Goal: Transaction & Acquisition: Obtain resource

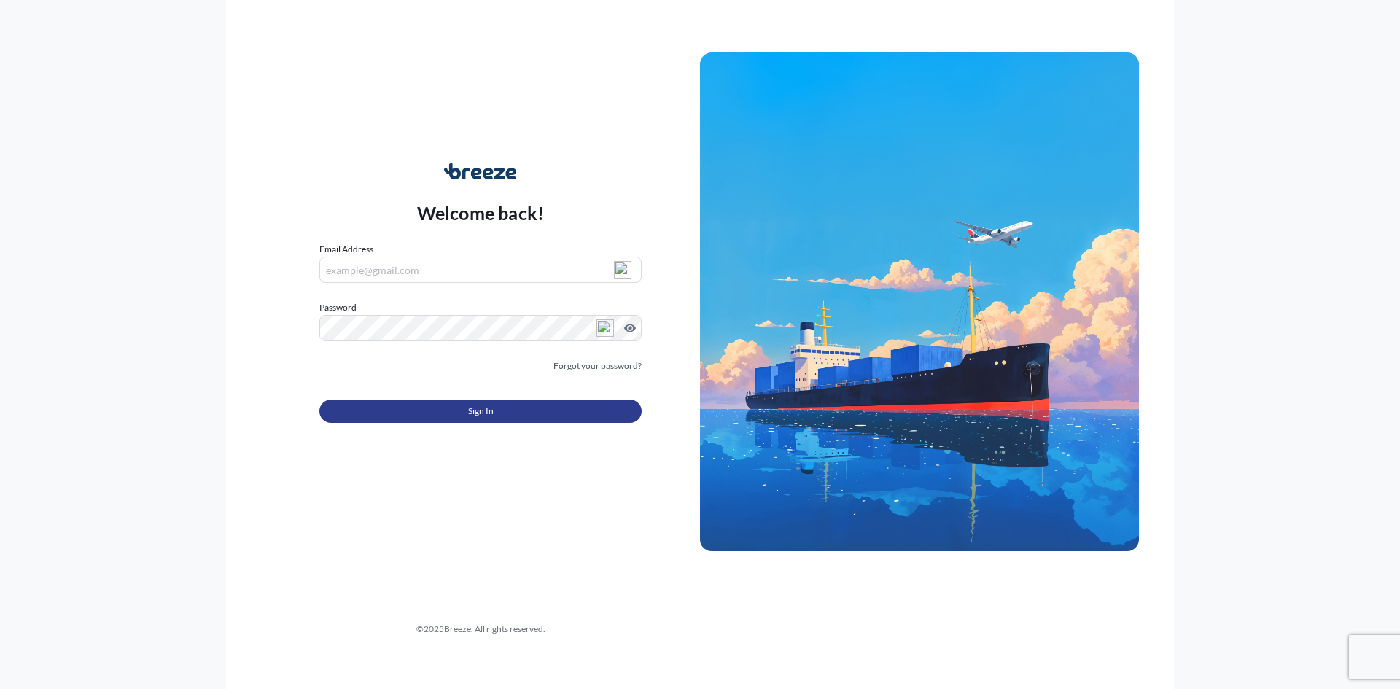
type input "[PERSON_NAME][EMAIL_ADDRESS][DOMAIN_NAME]"
click at [504, 421] on button "Sign In" at bounding box center [480, 411] width 322 height 23
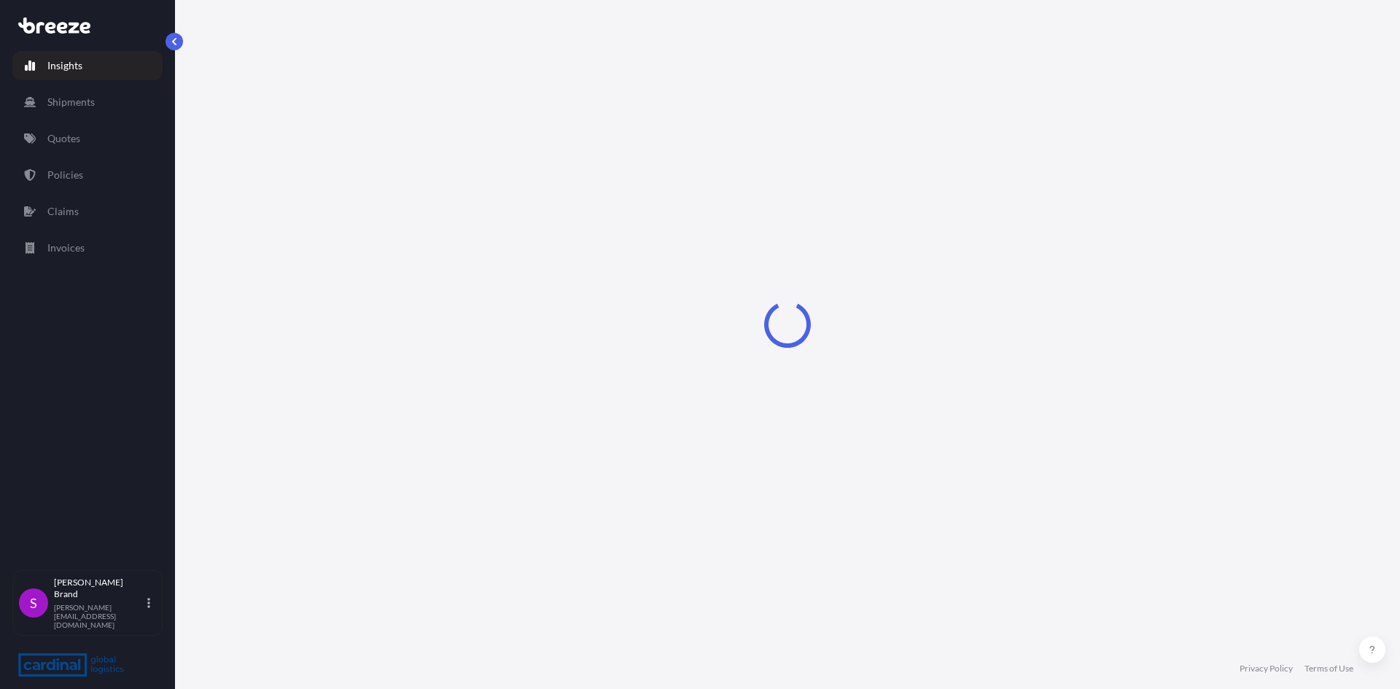
select select "2025"
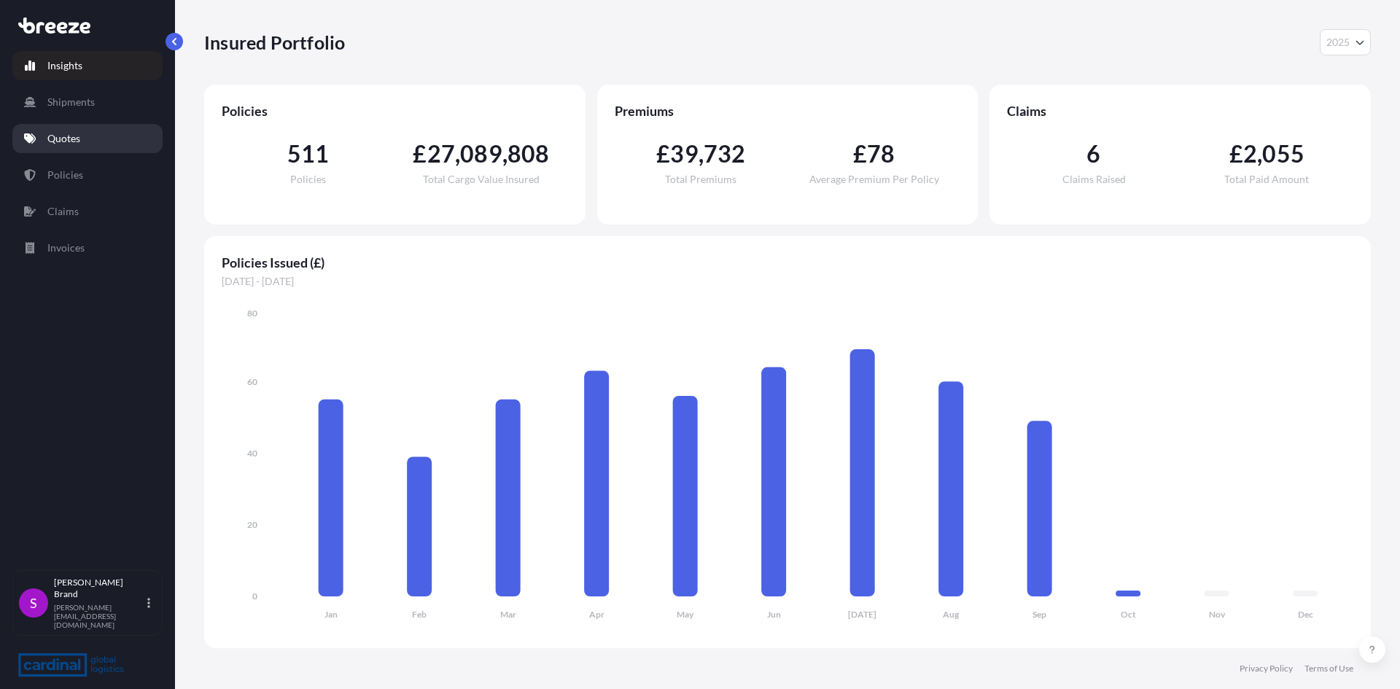
click at [71, 135] on p "Quotes" at bounding box center [63, 138] width 33 height 15
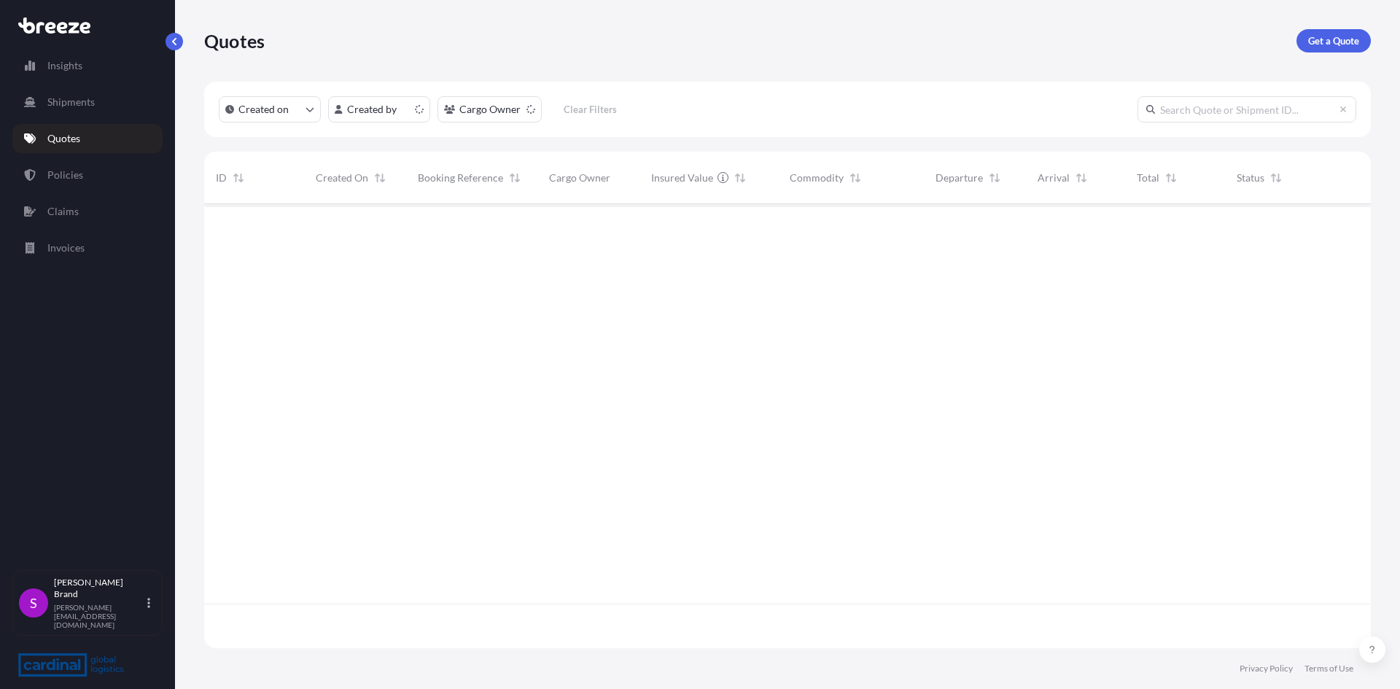
scroll to position [441, 1156]
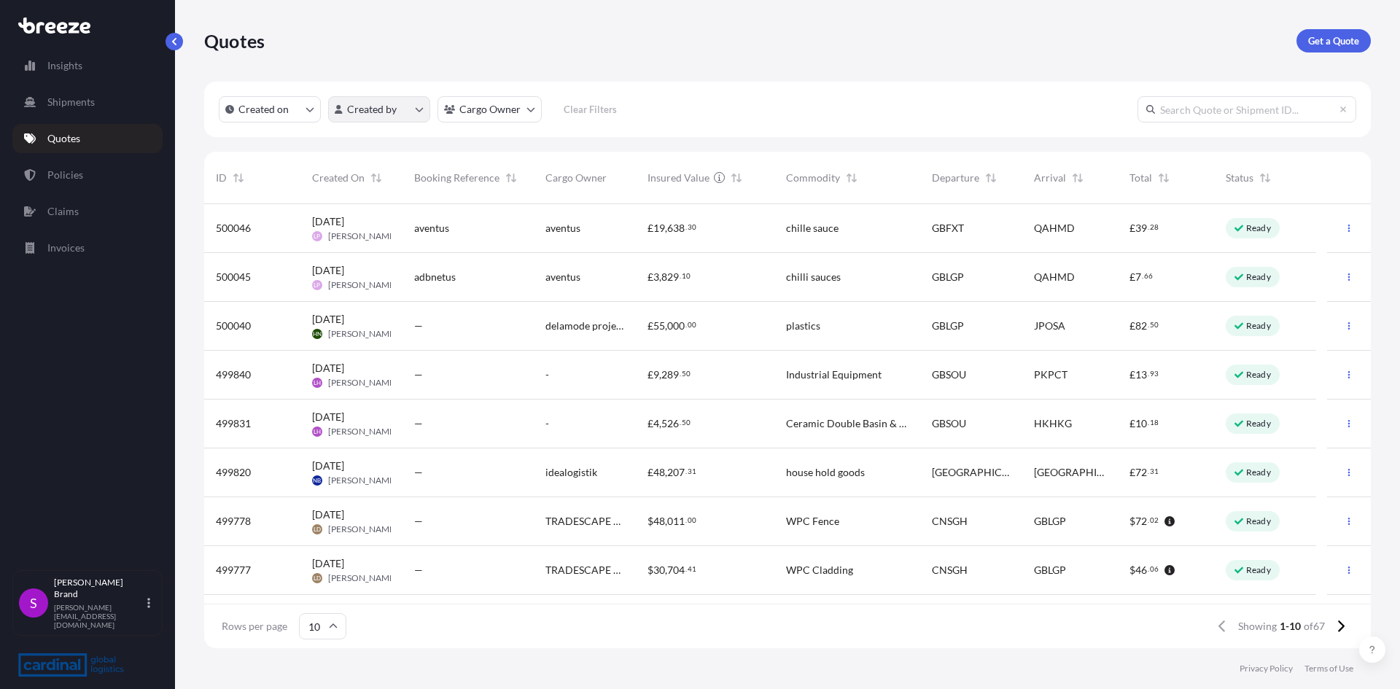
click at [408, 112] on html "Insights Shipments Quotes Policies Claims Invoices S [PERSON_NAME] [PERSON_NAME…" at bounding box center [700, 344] width 1400 height 689
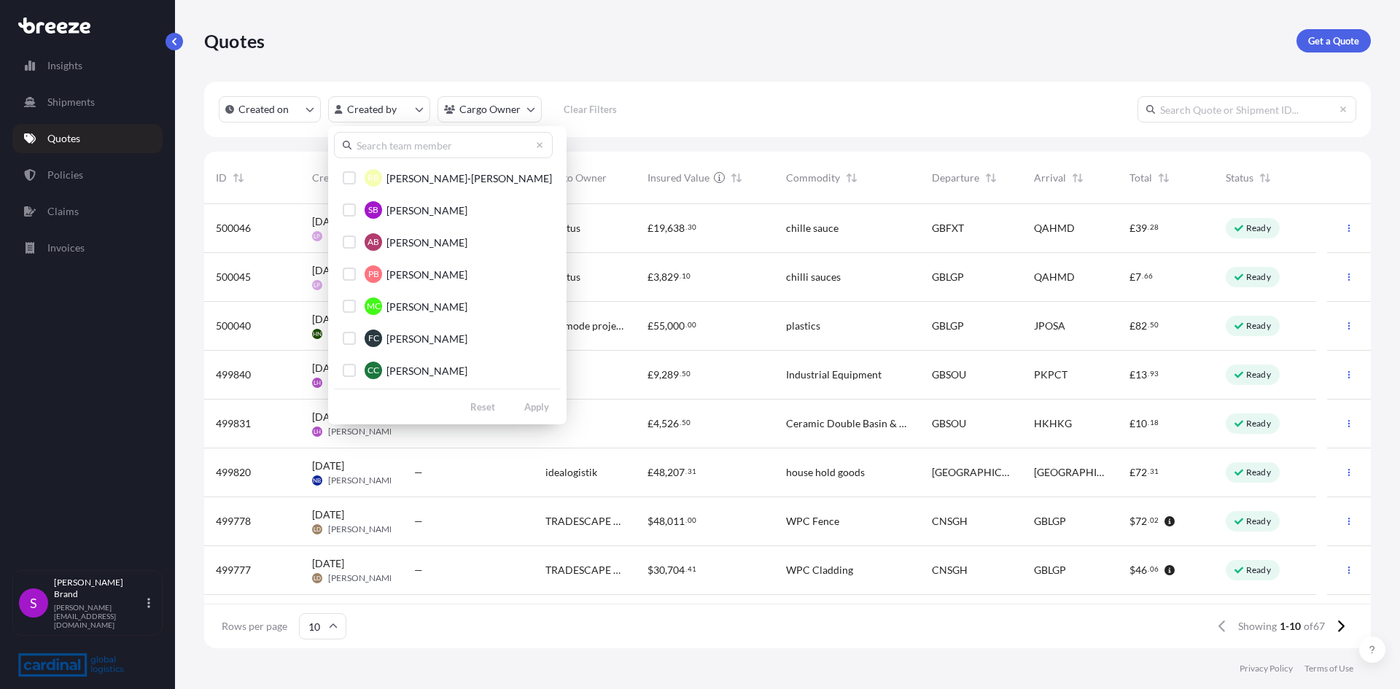
scroll to position [292, 0]
click at [417, 203] on span "[PERSON_NAME]" at bounding box center [426, 208] width 81 height 15
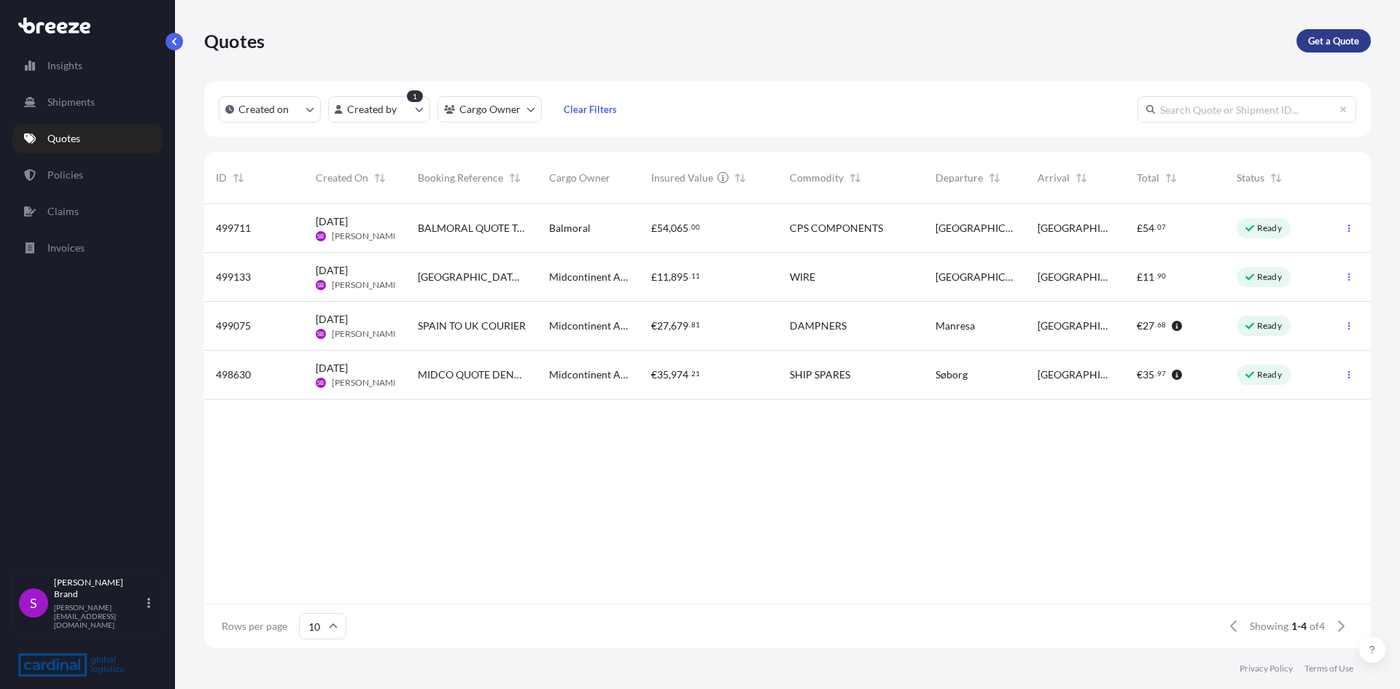
click at [1333, 49] on link "Get a Quote" at bounding box center [1334, 40] width 74 height 23
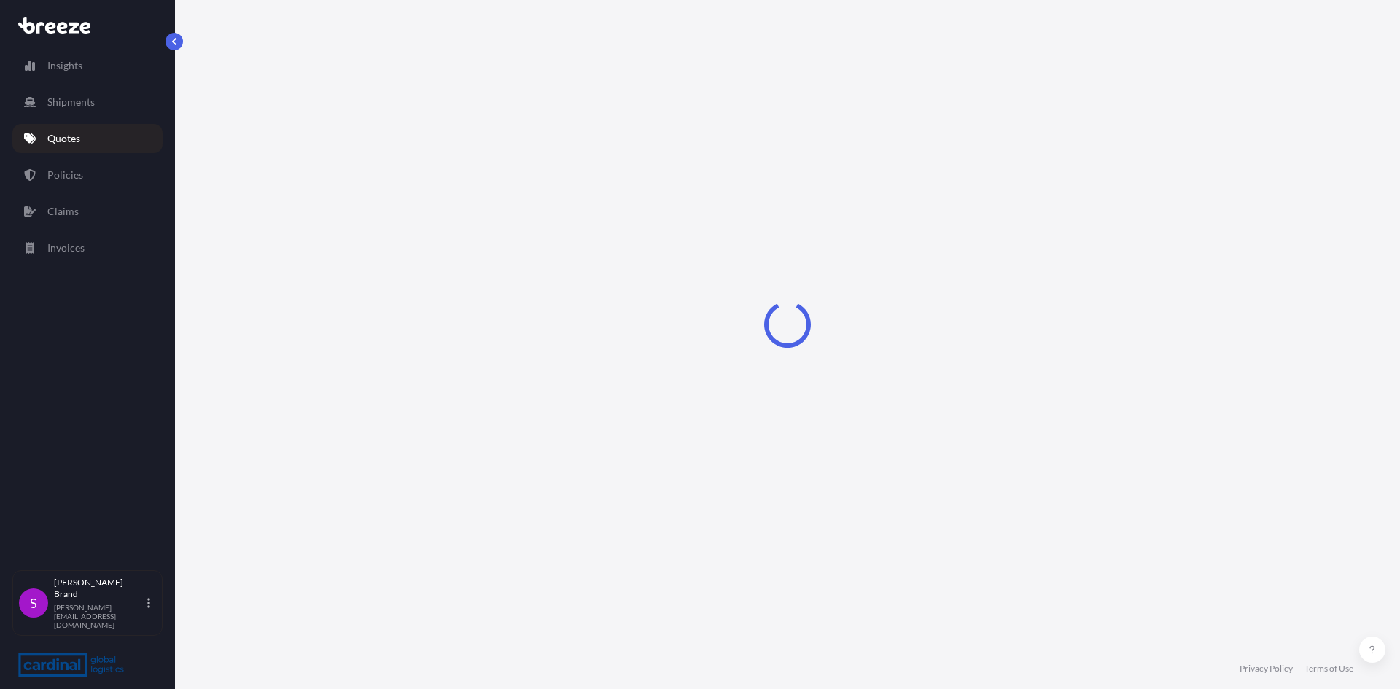
select select "Sea"
select select "1"
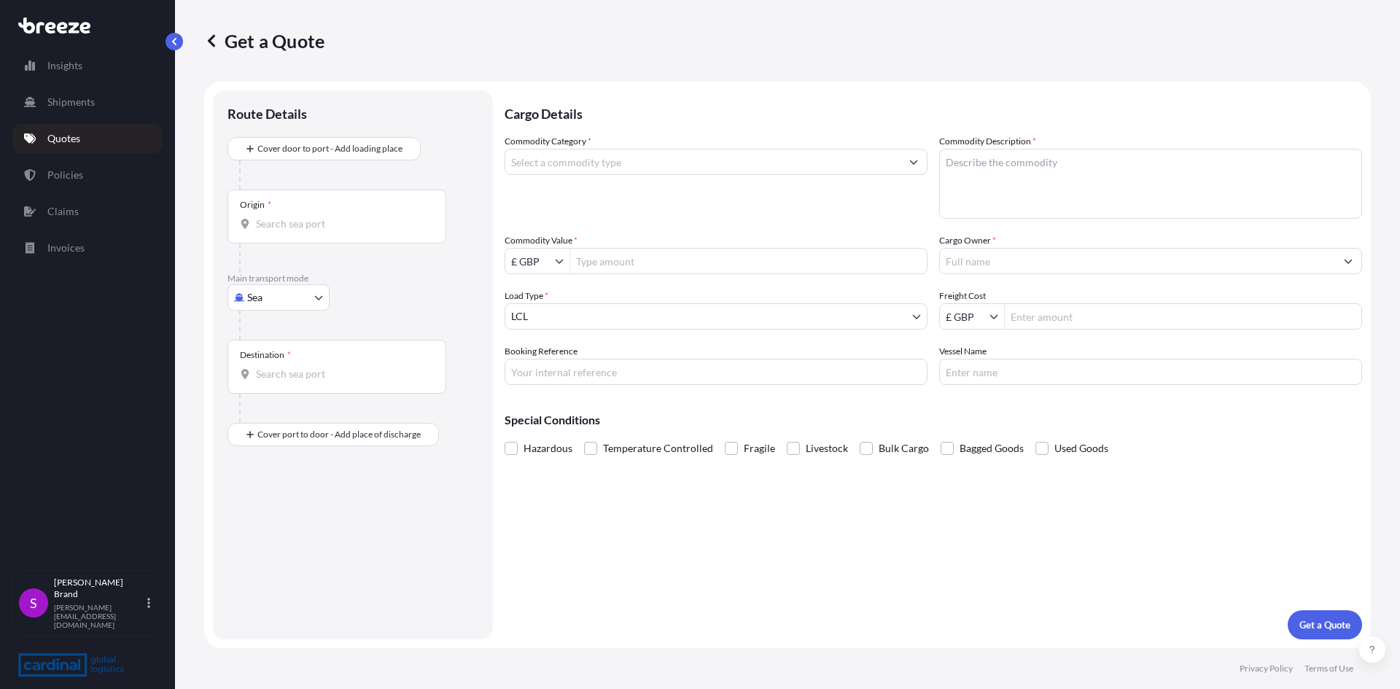
click at [273, 300] on body "Insights Shipments Quotes Policies Claims Invoices S [PERSON_NAME] [PERSON_NAME…" at bounding box center [700, 344] width 1400 height 689
click at [265, 369] on div "Air" at bounding box center [278, 362] width 90 height 26
select select "Air"
click at [299, 231] on input "Origin *" at bounding box center [342, 229] width 172 height 15
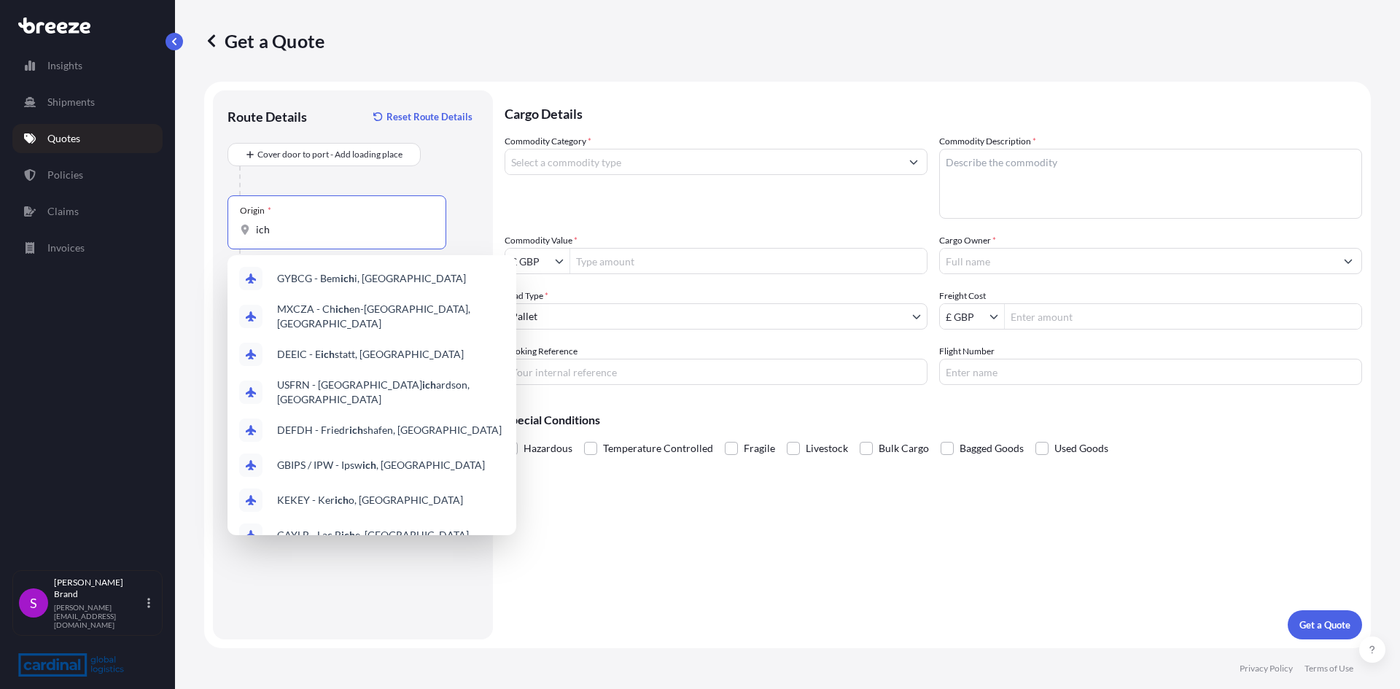
drag, startPoint x: 289, startPoint y: 236, endPoint x: 233, endPoint y: 228, distance: 56.7
click at [232, 230] on div "Origin * ich" at bounding box center [337, 222] width 219 height 54
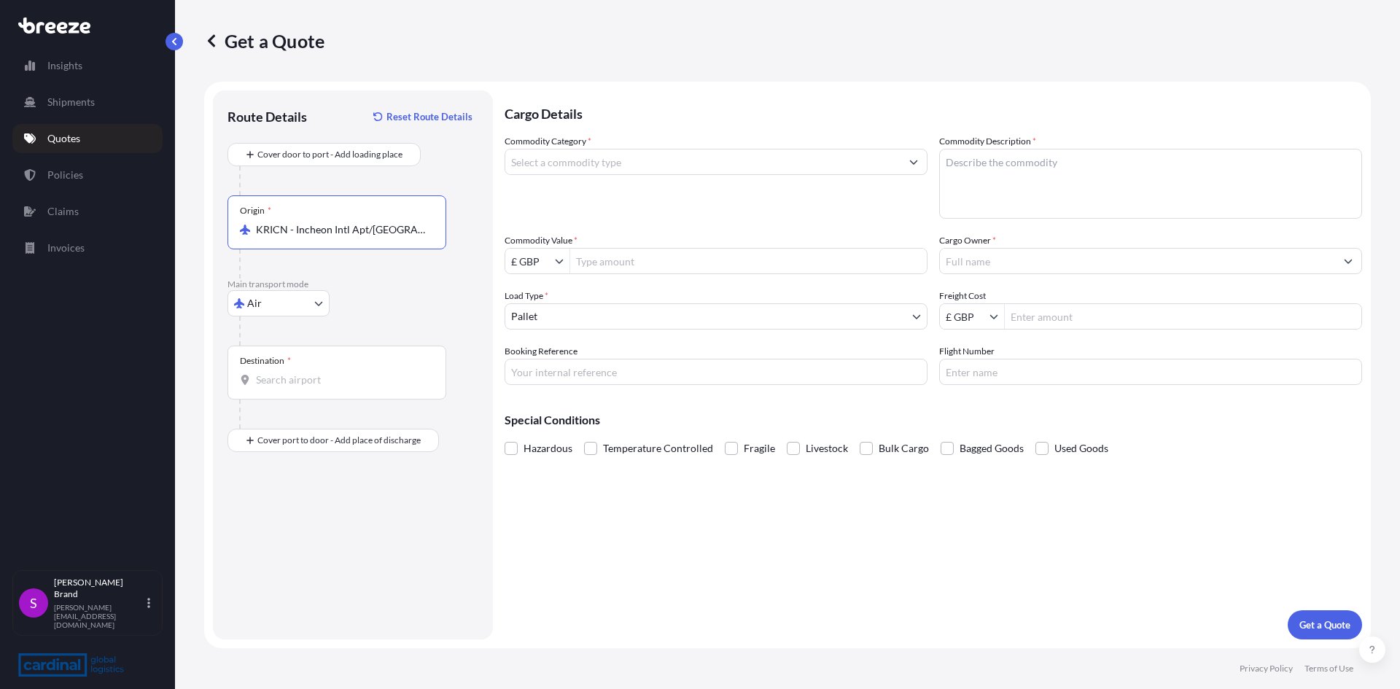
type input "KRICN - Incheon Intl Apt/[GEOGRAPHIC_DATA], [GEOGRAPHIC_DATA], [GEOGRAPHIC_DATA]"
click at [263, 373] on input "Destination *" at bounding box center [342, 380] width 172 height 15
type input "GBABD / ABZ - [GEOGRAPHIC_DATA], [GEOGRAPHIC_DATA]"
click at [283, 522] on input "Place of Discharge" at bounding box center [342, 518] width 172 height 15
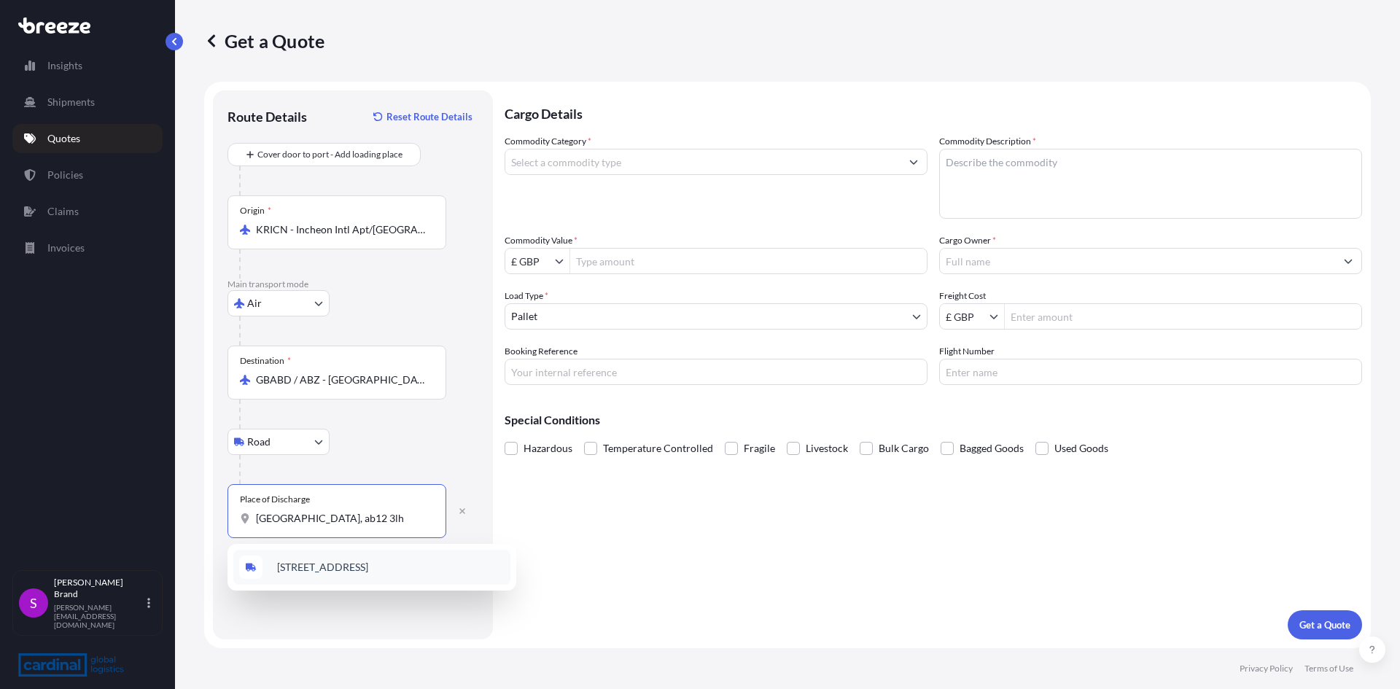
click at [318, 572] on span "[STREET_ADDRESS]" at bounding box center [322, 567] width 91 height 15
type input "[STREET_ADDRESS]"
click at [619, 163] on input "Commodity Category *" at bounding box center [702, 162] width 395 height 26
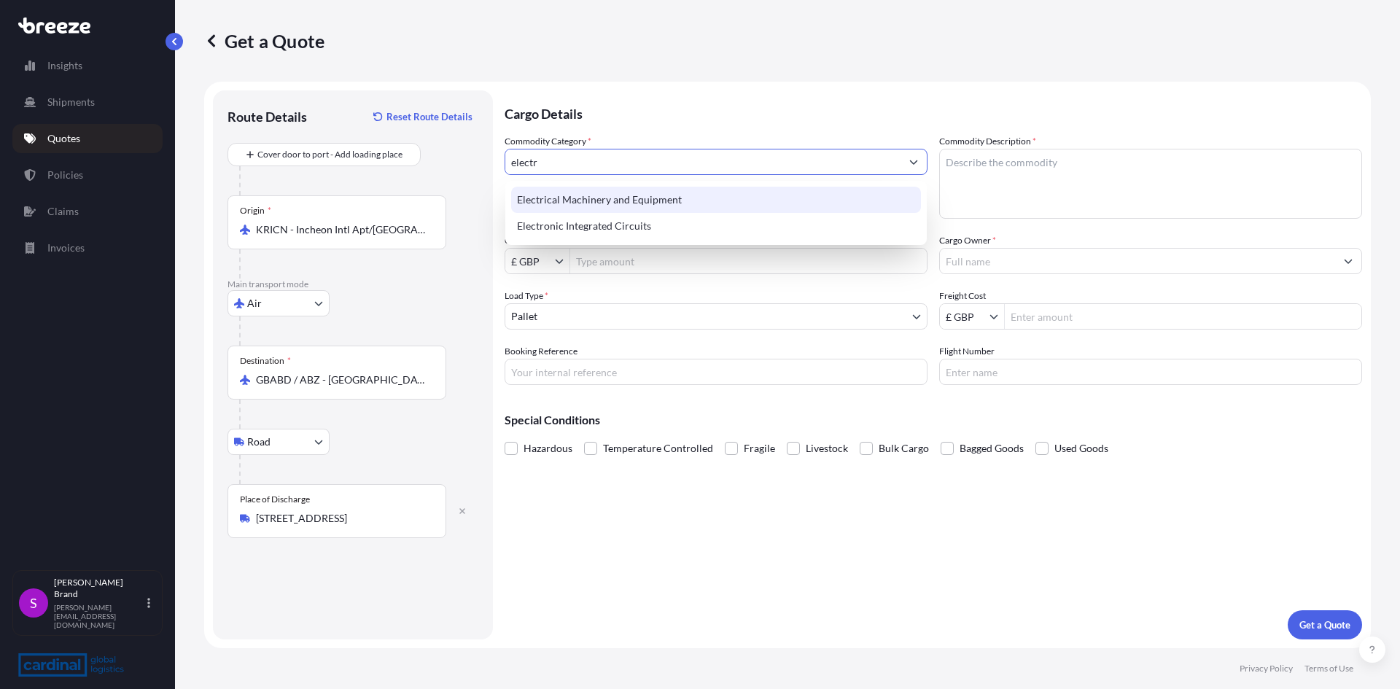
click at [676, 203] on div "Electrical Machinery and Equipment" at bounding box center [716, 200] width 410 height 26
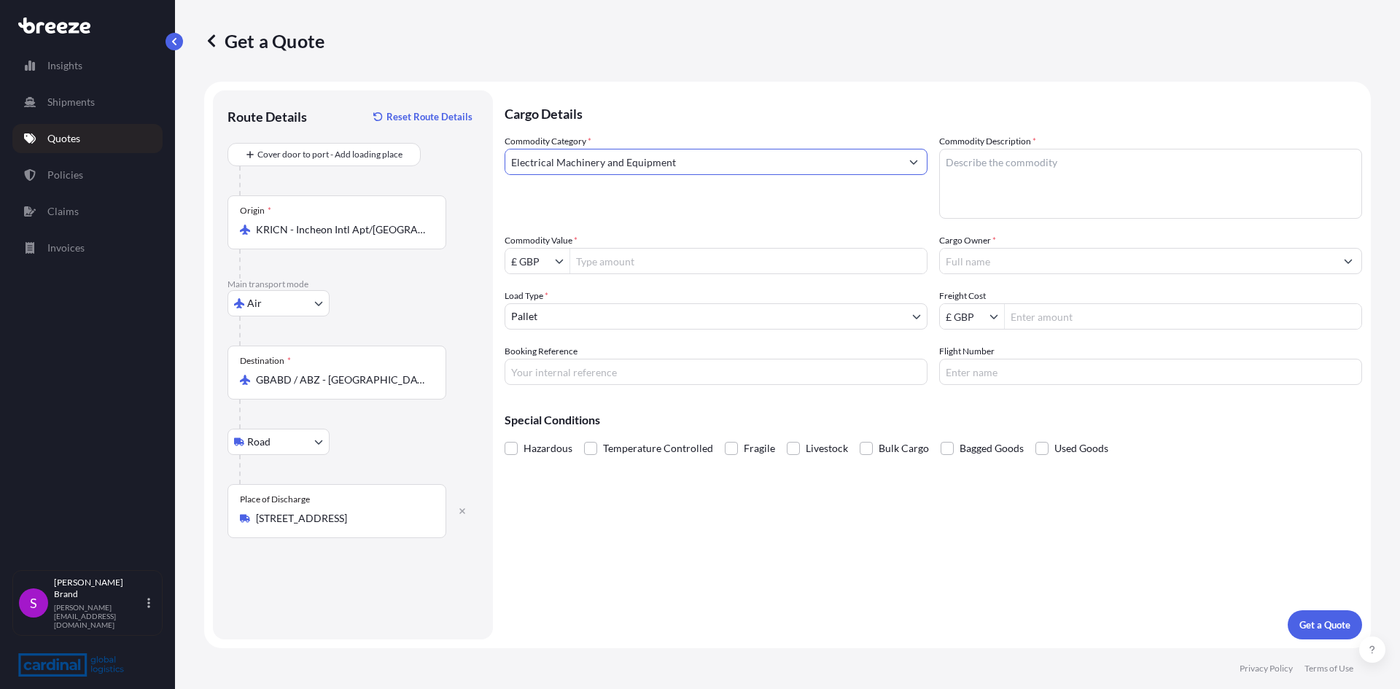
type input "Electrical Machinery and Equipment"
click at [564, 312] on body "5 options available. 0 options available. 1 option available. 140 options avail…" at bounding box center [700, 344] width 1400 height 689
click at [573, 374] on input "Booking Reference" at bounding box center [716, 372] width 423 height 26
type input "2PA55090016"
click at [995, 377] on input "Flight Number" at bounding box center [1150, 372] width 423 height 26
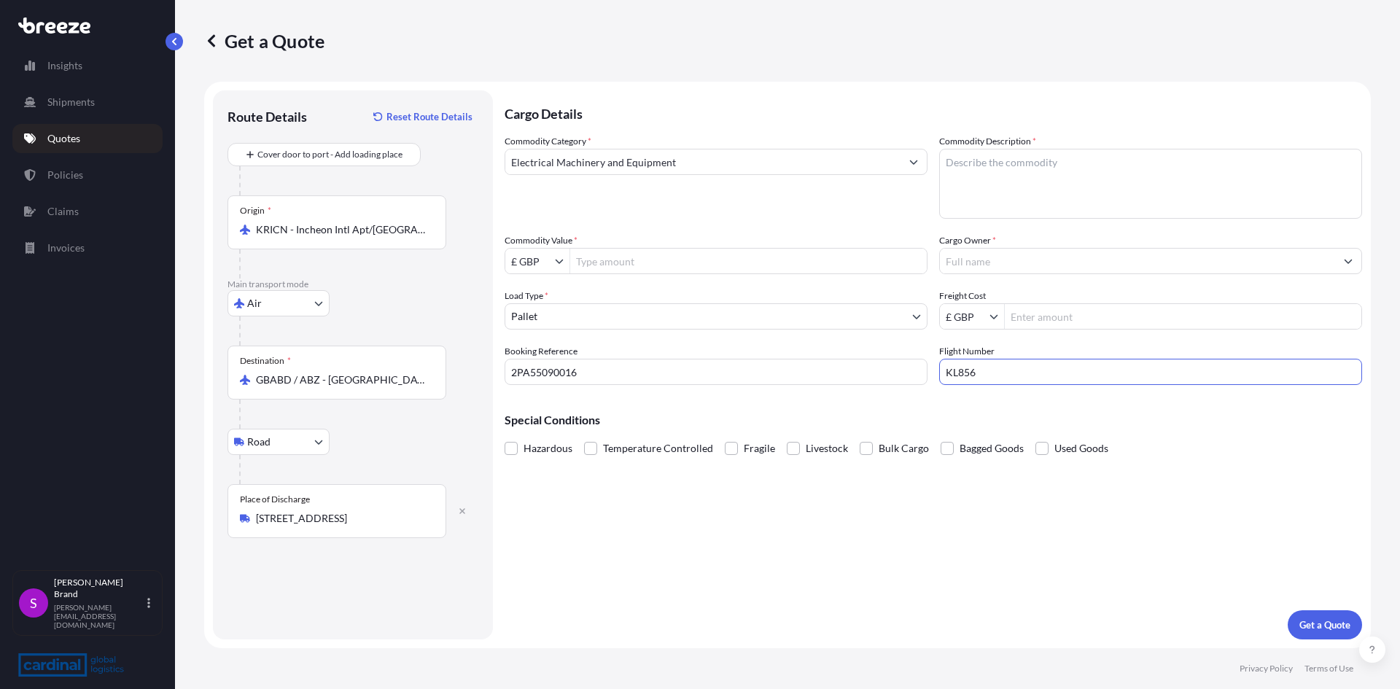
type input "KL856"
click at [1017, 253] on input "Cargo Owner *" at bounding box center [1137, 261] width 395 height 26
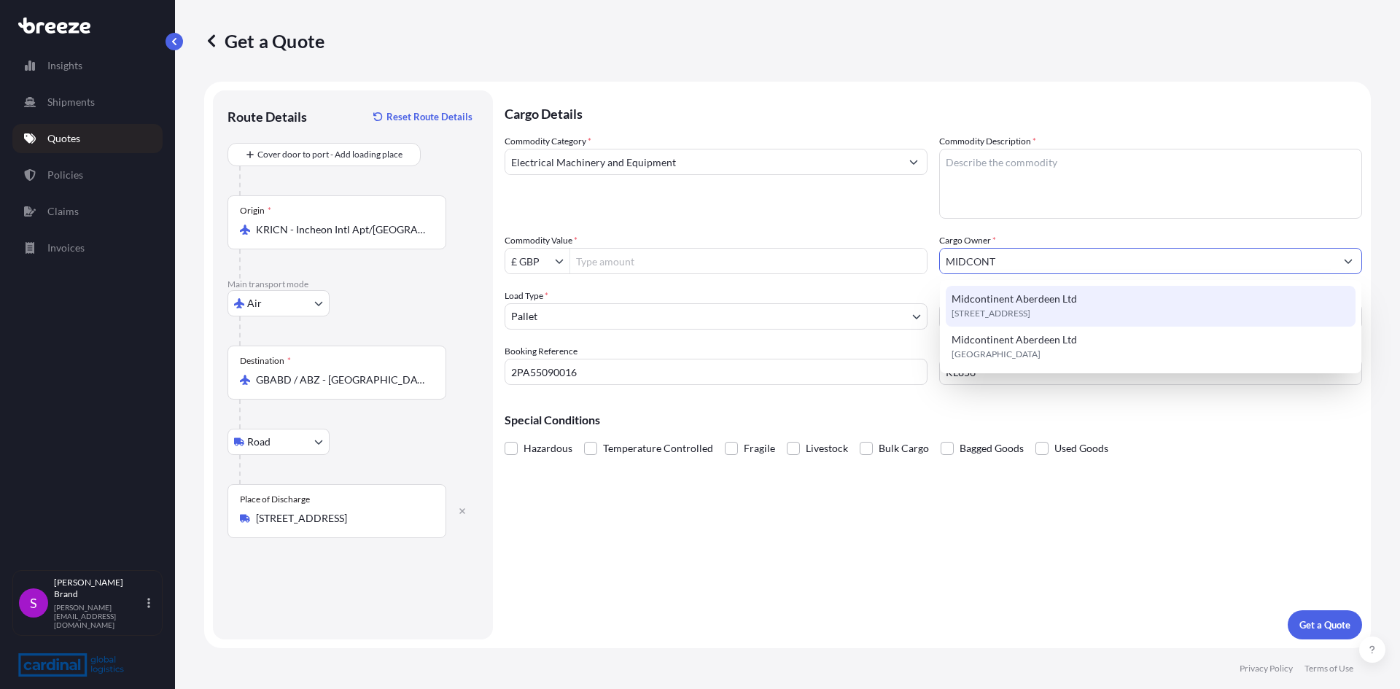
click at [990, 300] on span "Midcontinent Aberdeen Ltd" at bounding box center [1014, 299] width 125 height 15
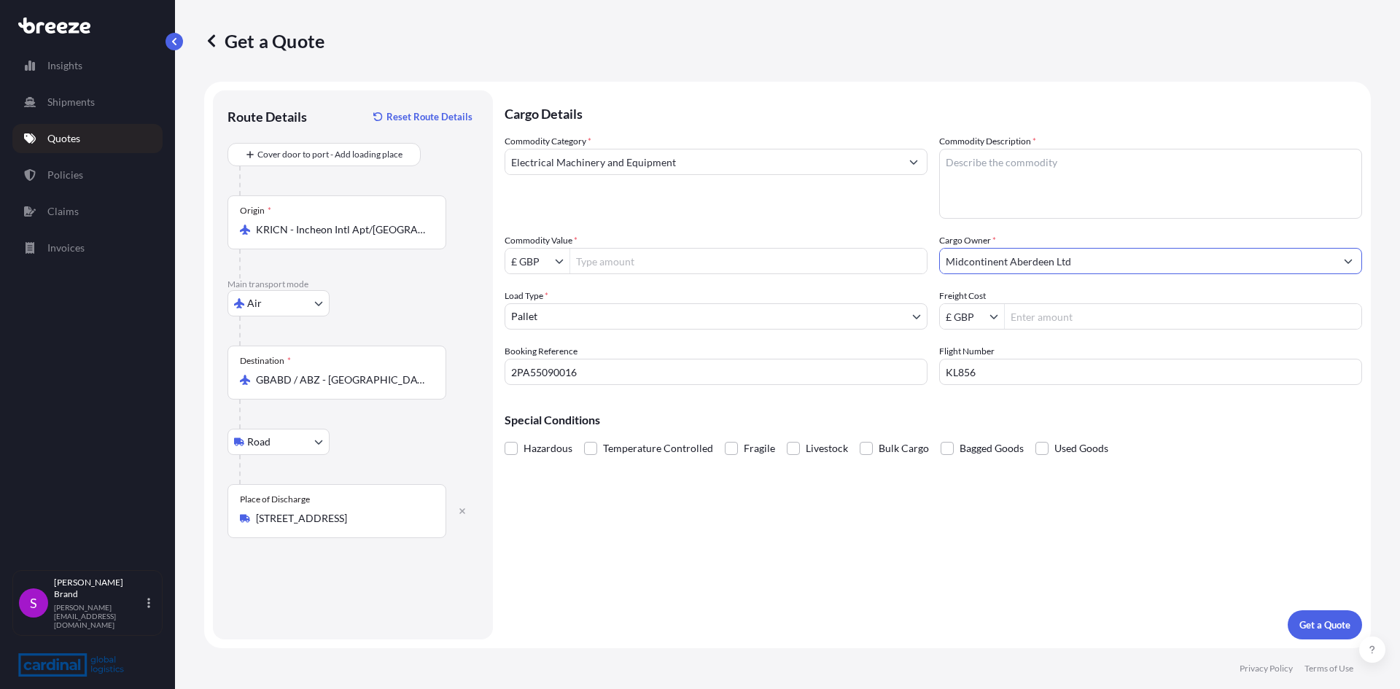
type input "Midcontinent Aberdeen Ltd"
click at [1009, 170] on textarea "Commodity Description *" at bounding box center [1150, 184] width 423 height 70
click at [1028, 321] on input "Freight Cost" at bounding box center [1183, 316] width 357 height 26
type input "1,890"
click at [987, 171] on textarea "Commodity Description *" at bounding box center [1150, 184] width 423 height 70
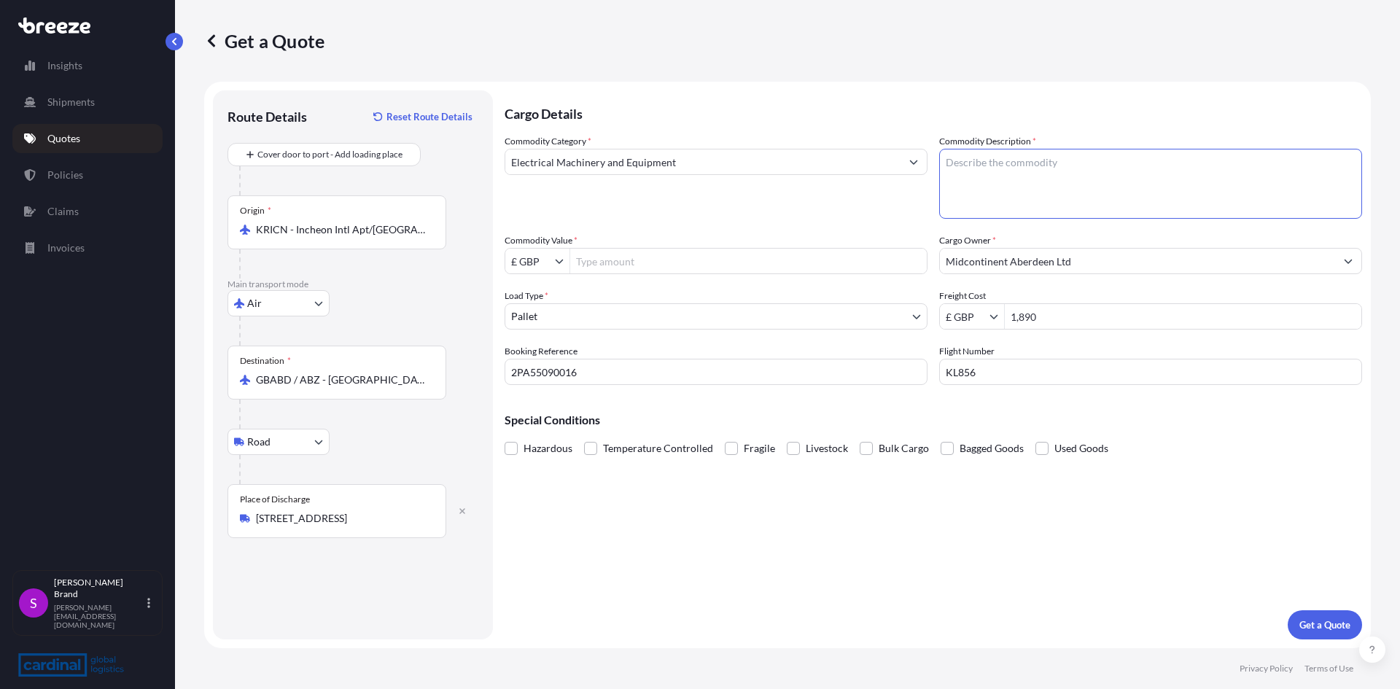
click at [1033, 158] on textarea "Commodity Description *" at bounding box center [1150, 184] width 423 height 70
type textarea "DISC FLOAT"
click at [653, 258] on input "Commodity Value *" at bounding box center [748, 261] width 357 height 26
click at [552, 267] on input "£ GBP" at bounding box center [530, 261] width 50 height 26
click at [529, 348] on div "$ USD" at bounding box center [537, 348] width 58 height 26
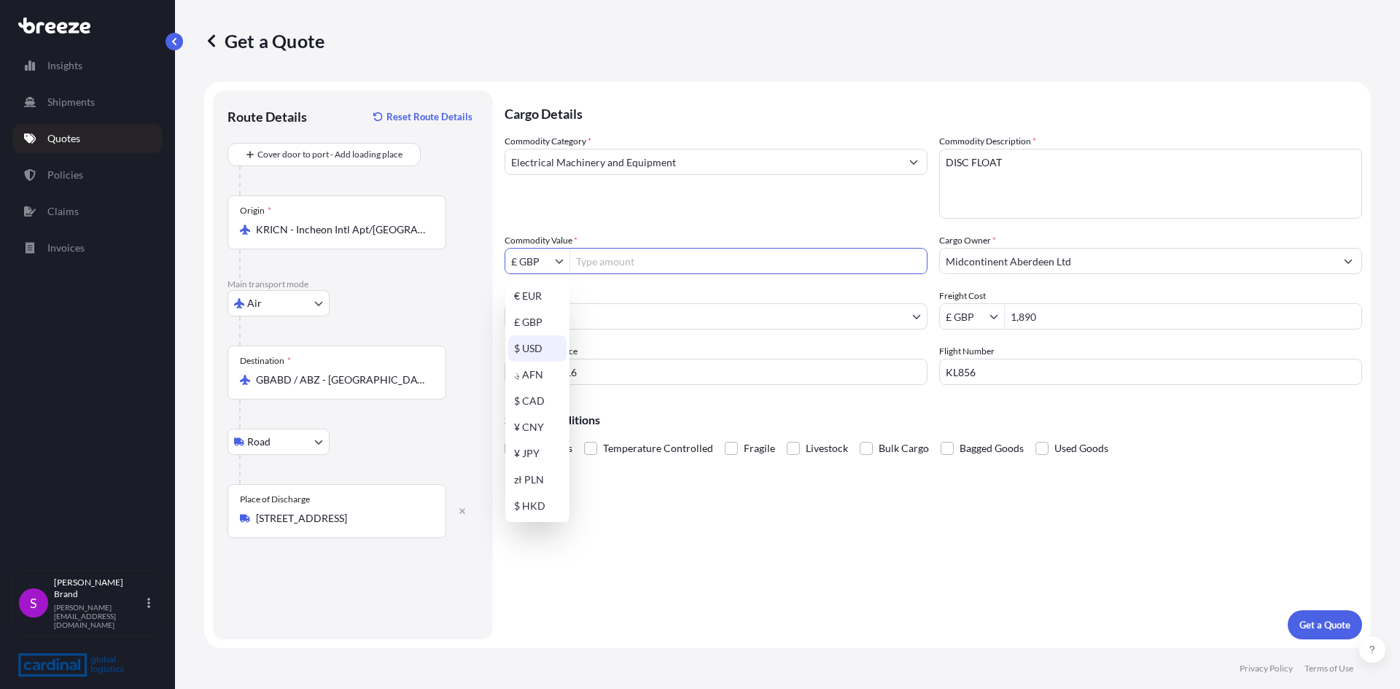
type input "$ USD"
click at [612, 267] on input "Commodity Value *" at bounding box center [748, 261] width 357 height 26
type input "2,292"
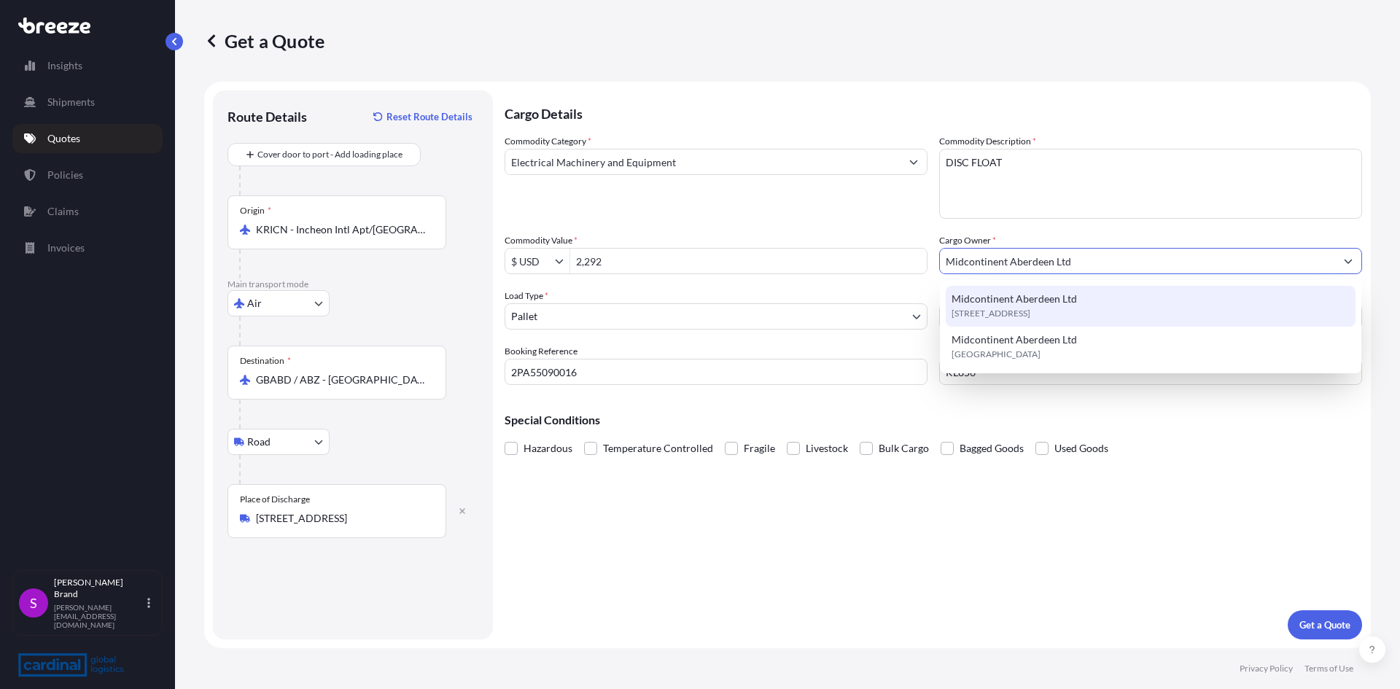
click at [1143, 208] on textarea "DISC FLOAT" at bounding box center [1150, 184] width 423 height 70
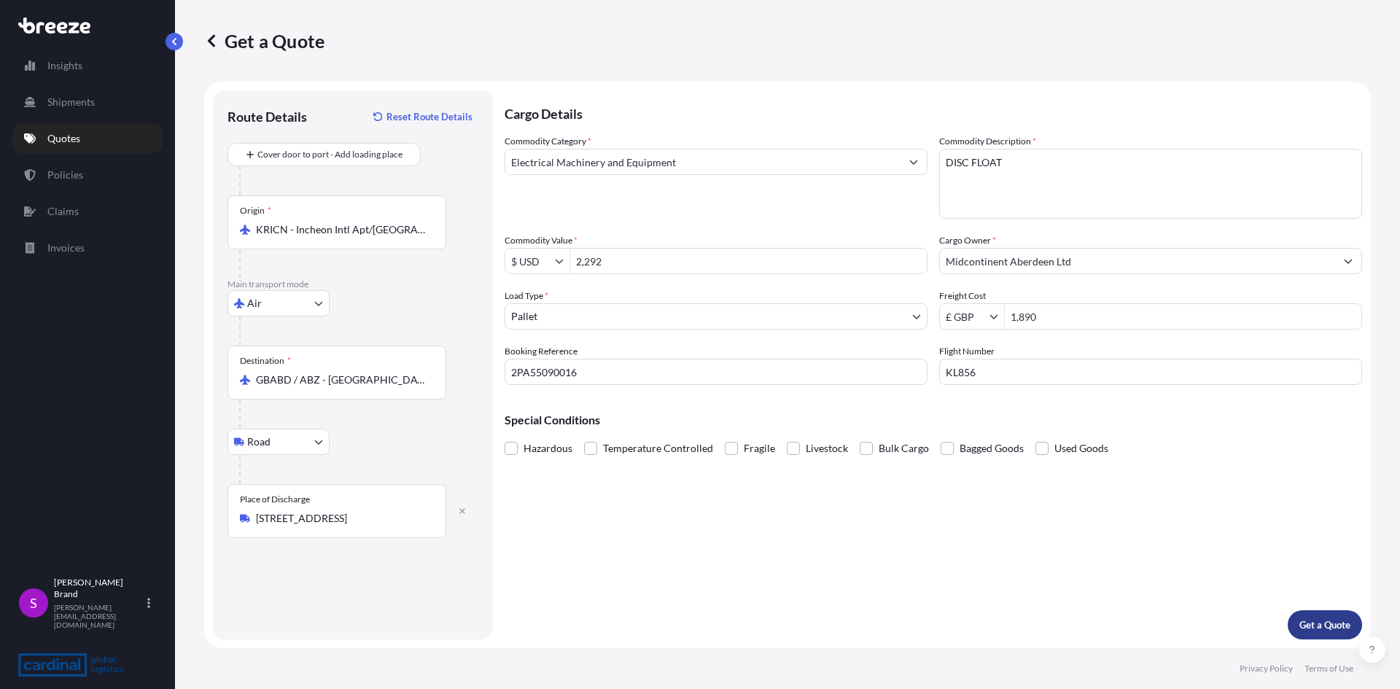
click at [1317, 621] on p "Get a Quote" at bounding box center [1324, 625] width 51 height 15
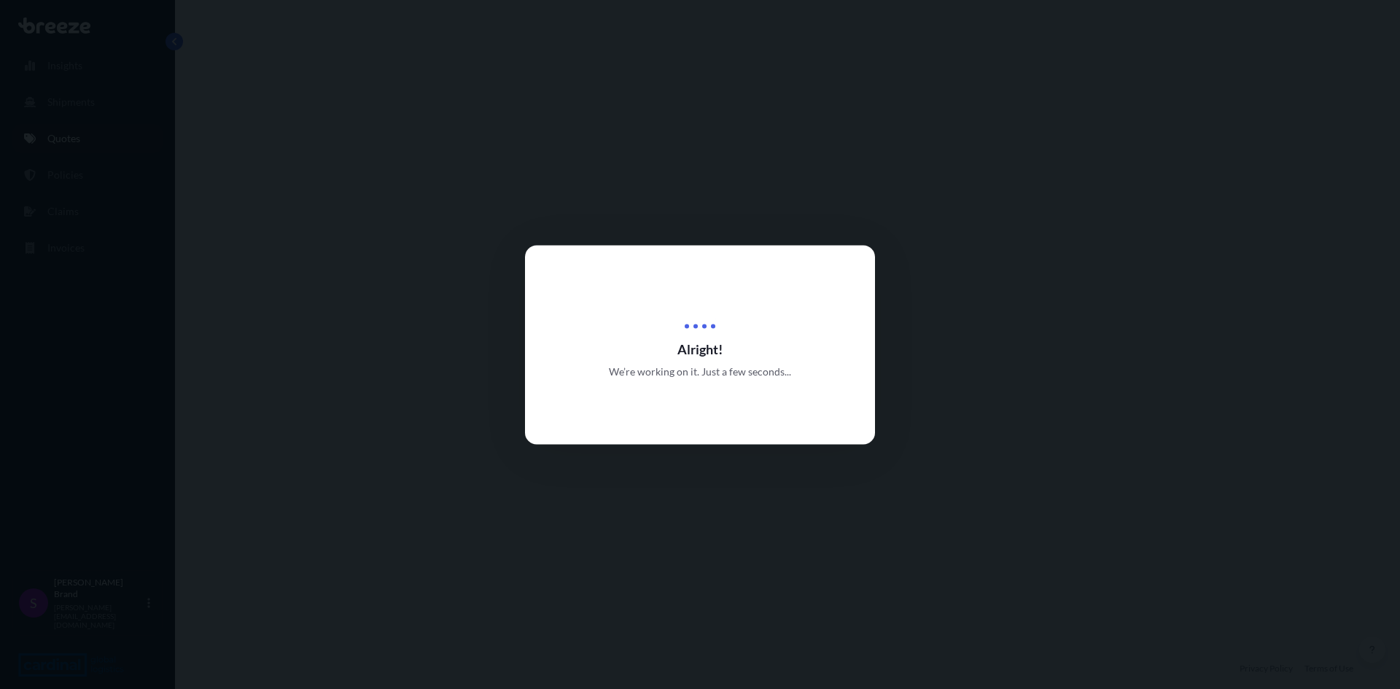
select select "Air"
select select "Road"
select select "1"
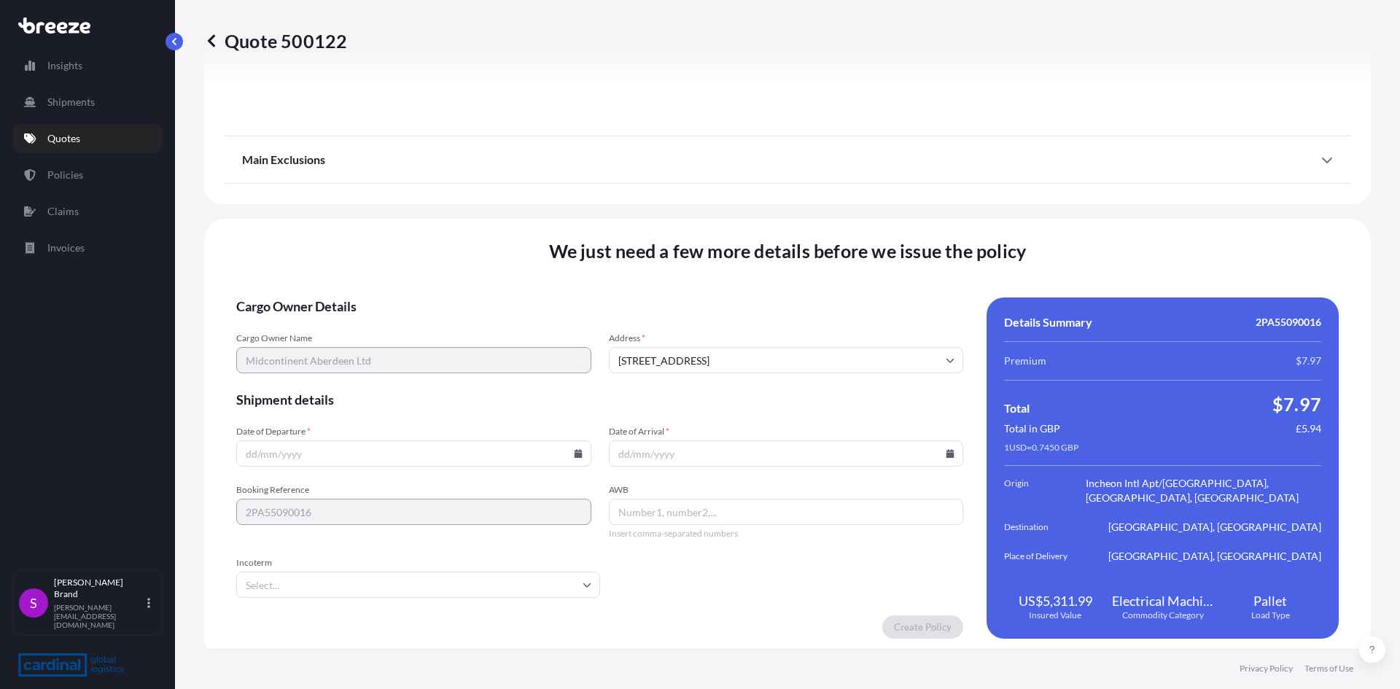
scroll to position [1742, 0]
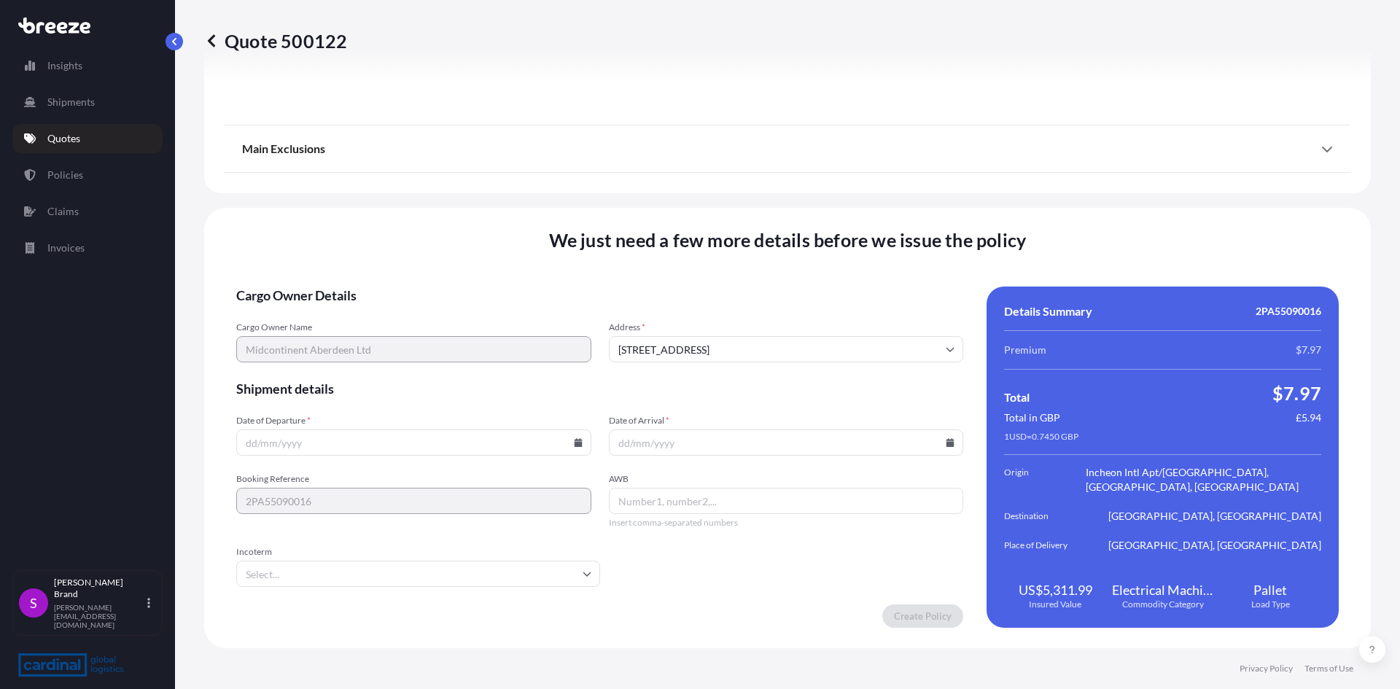
click at [324, 451] on input "Date of Departure *" at bounding box center [413, 443] width 355 height 26
click at [574, 443] on icon at bounding box center [578, 442] width 8 height 9
click at [480, 337] on button "27" at bounding box center [479, 340] width 23 height 23
type input "[DATE]"
click at [947, 440] on icon at bounding box center [951, 442] width 8 height 9
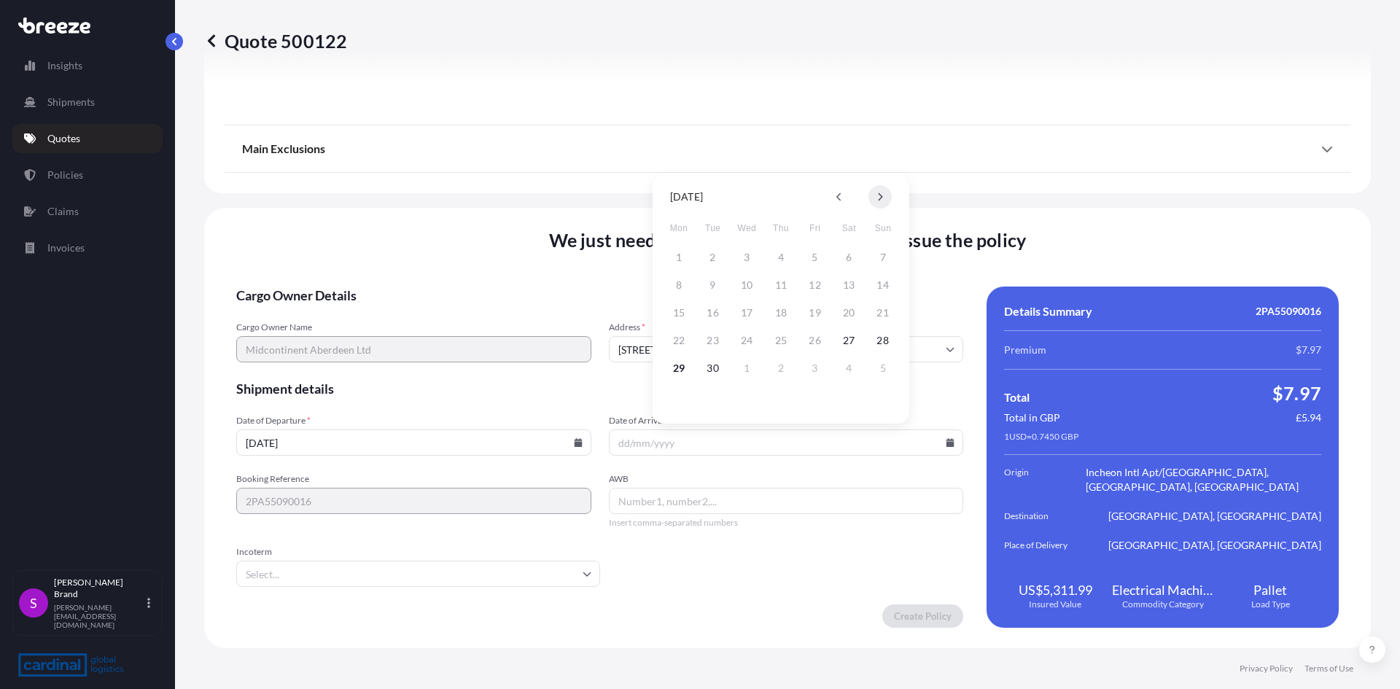
click at [877, 194] on button at bounding box center [879, 196] width 23 height 23
click at [814, 256] on button "3" at bounding box center [815, 257] width 23 height 23
type input "[DATE]"
click at [676, 498] on input "AWB" at bounding box center [786, 501] width 355 height 26
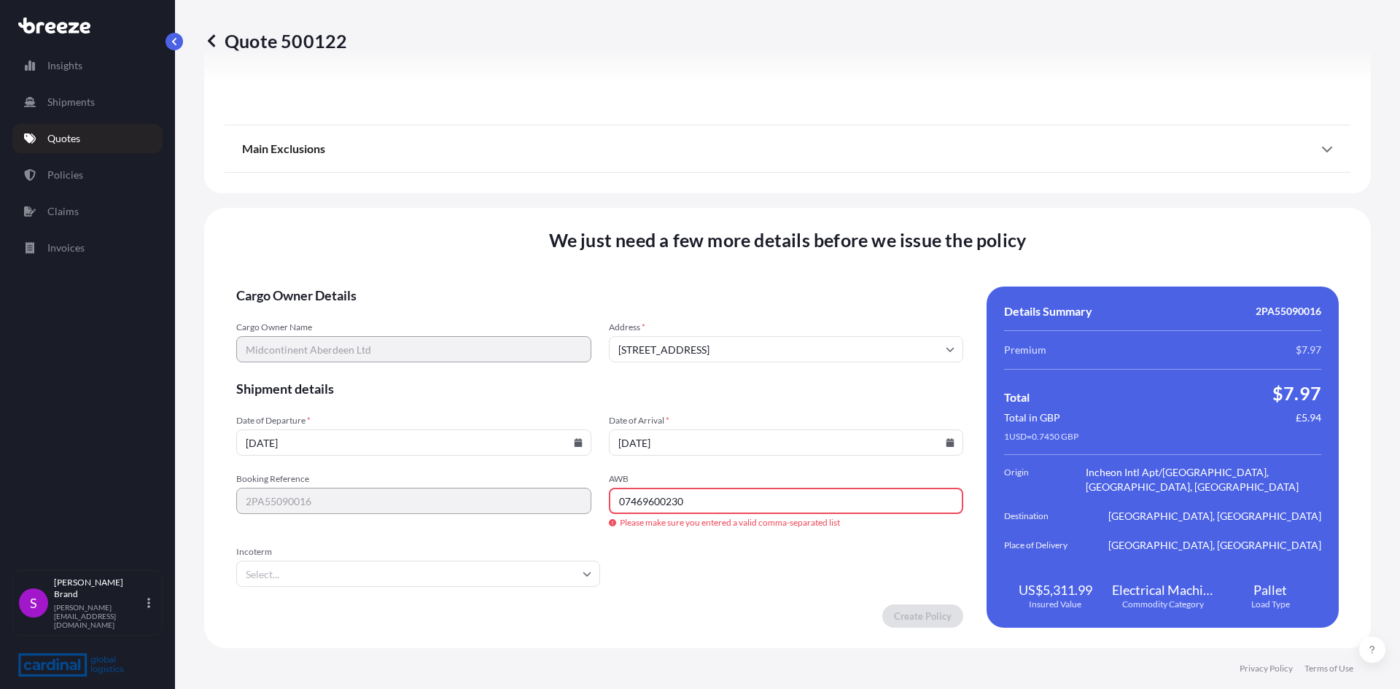
type input "07469600230"
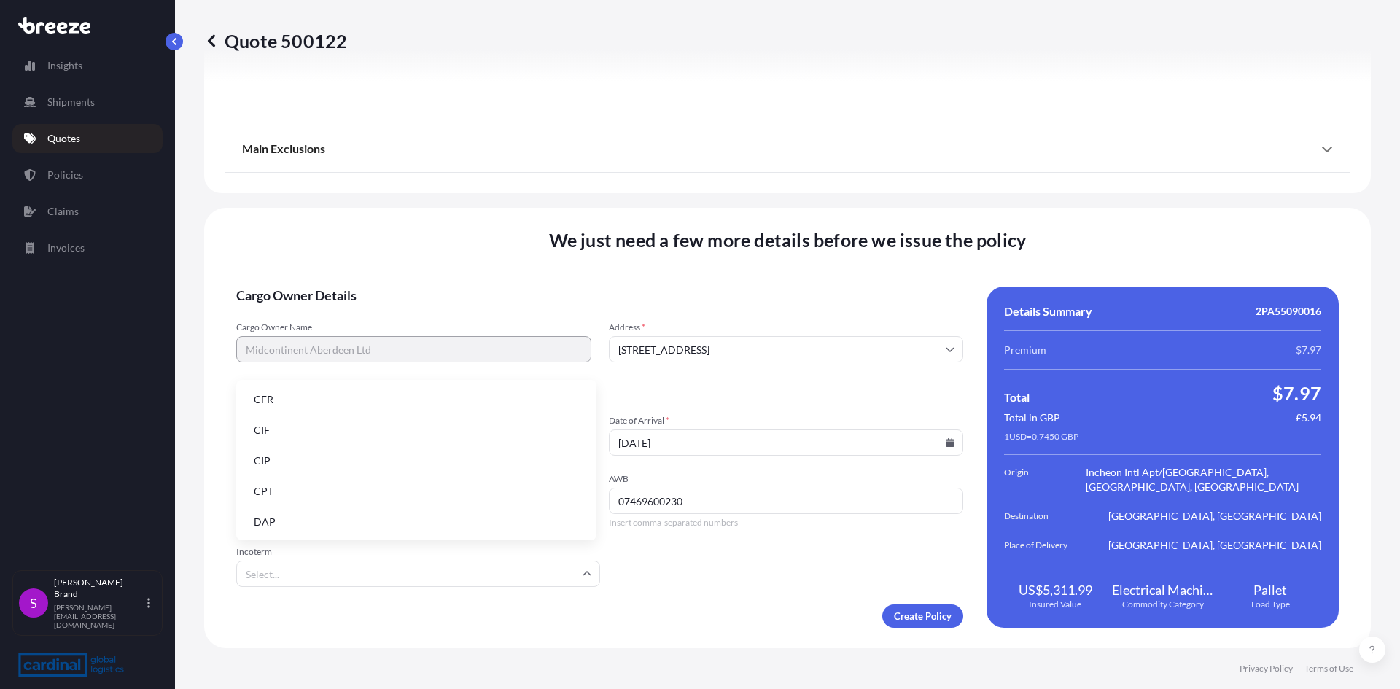
click at [362, 568] on input "Incoterm" at bounding box center [418, 574] width 364 height 26
click at [272, 522] on li "DAP" at bounding box center [416, 522] width 349 height 28
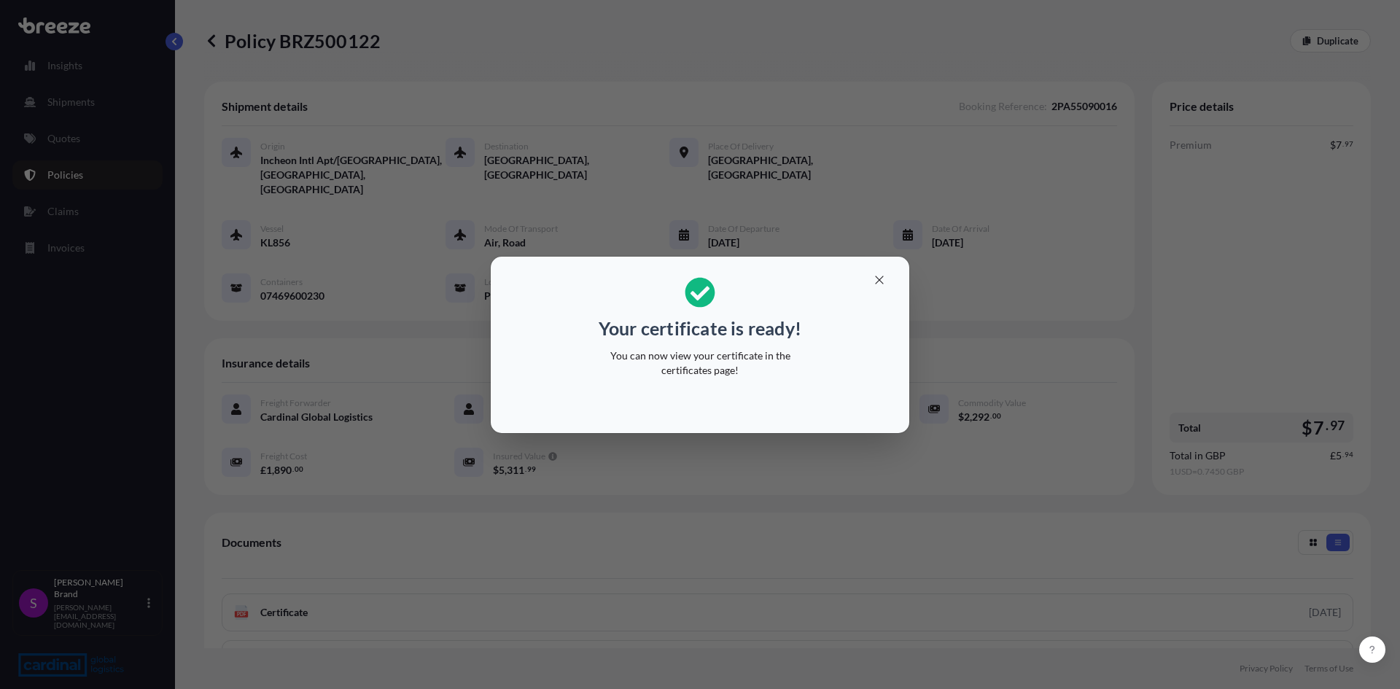
click at [1135, 475] on div "Your certificate is ready! You can now view your certificate in the certificate…" at bounding box center [700, 344] width 1400 height 689
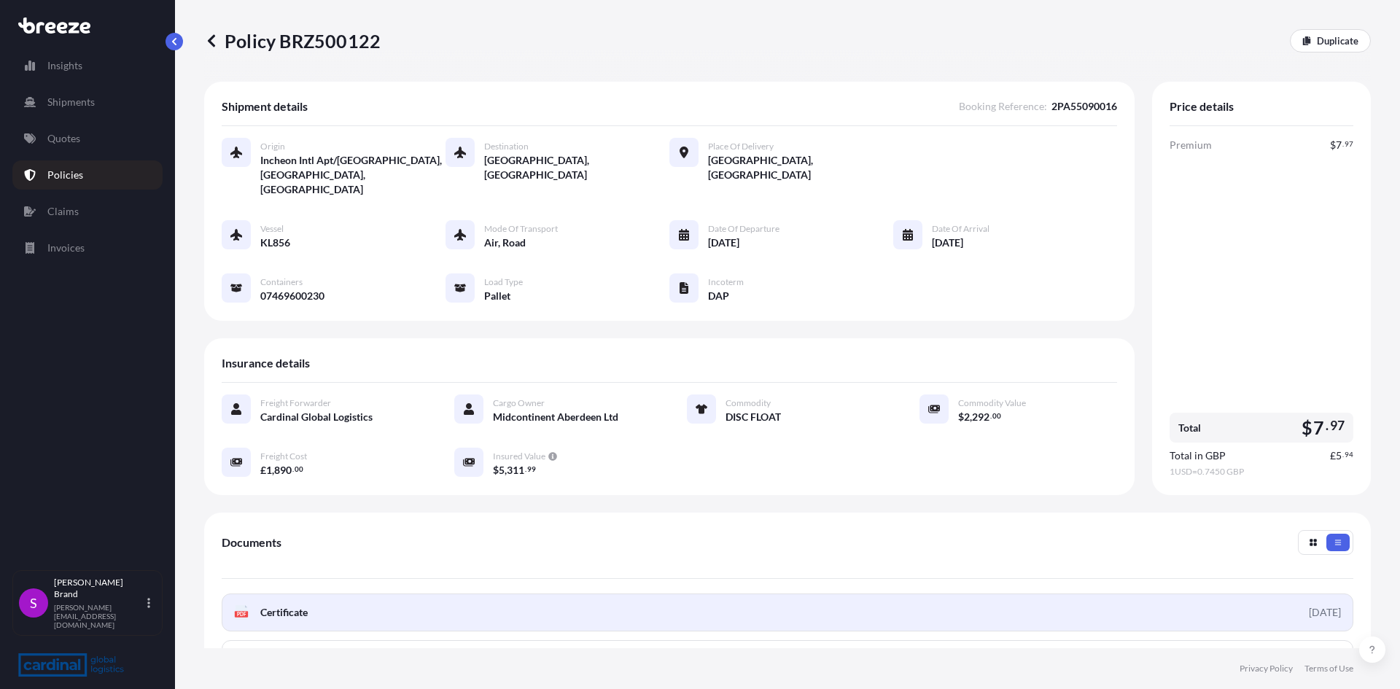
click at [312, 594] on link "PDF Certificate [DATE]" at bounding box center [788, 613] width 1132 height 38
